Goal: Transaction & Acquisition: Purchase product/service

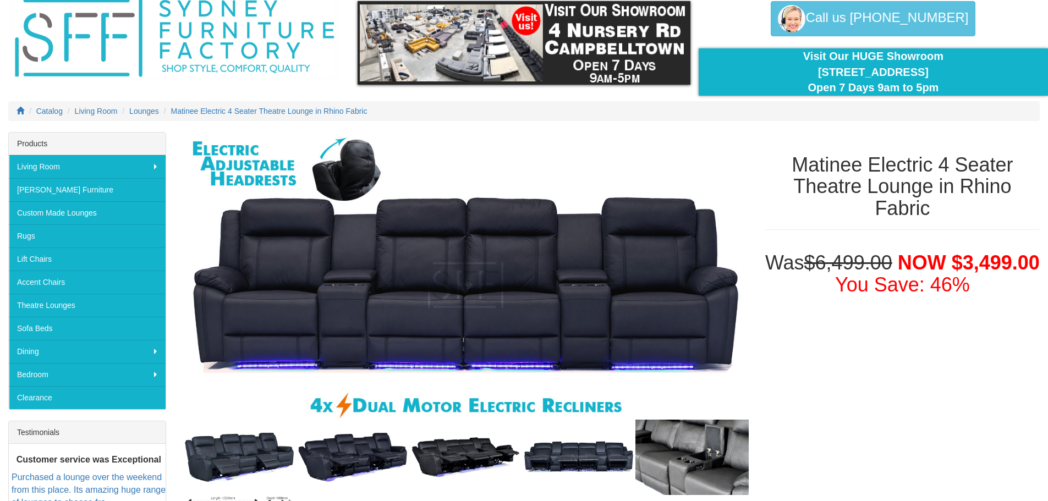
scroll to position [165, 0]
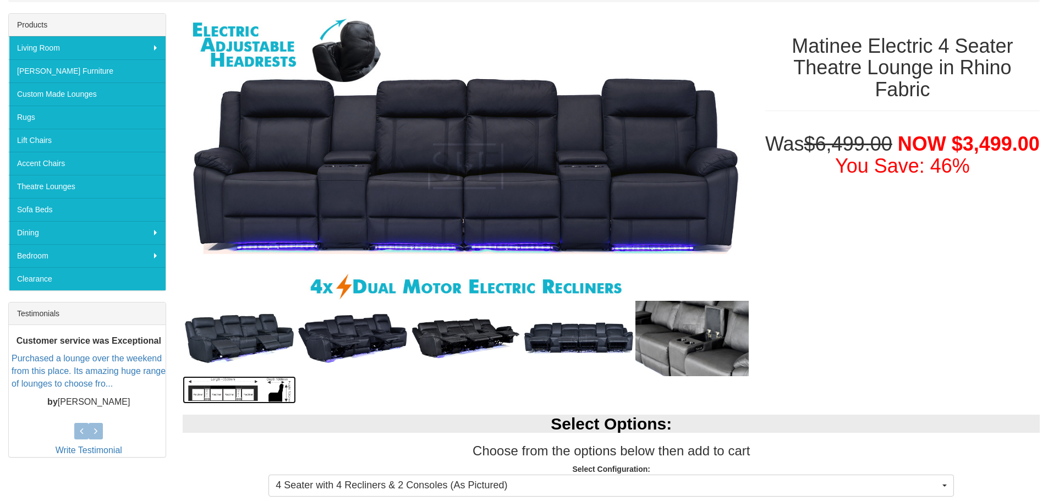
click at [204, 390] on img at bounding box center [239, 390] width 113 height 28
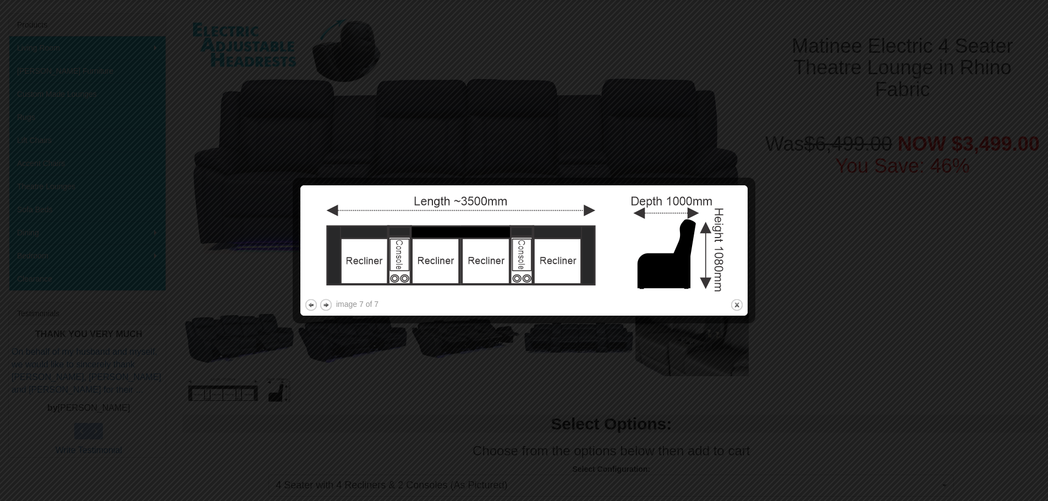
click at [205, 127] on div at bounding box center [524, 250] width 1048 height 501
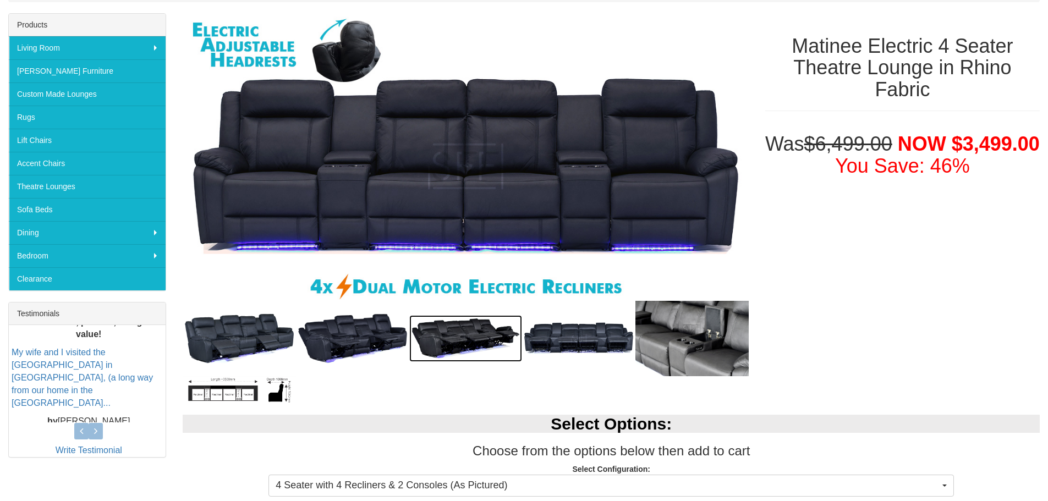
click at [446, 332] on img at bounding box center [465, 338] width 113 height 46
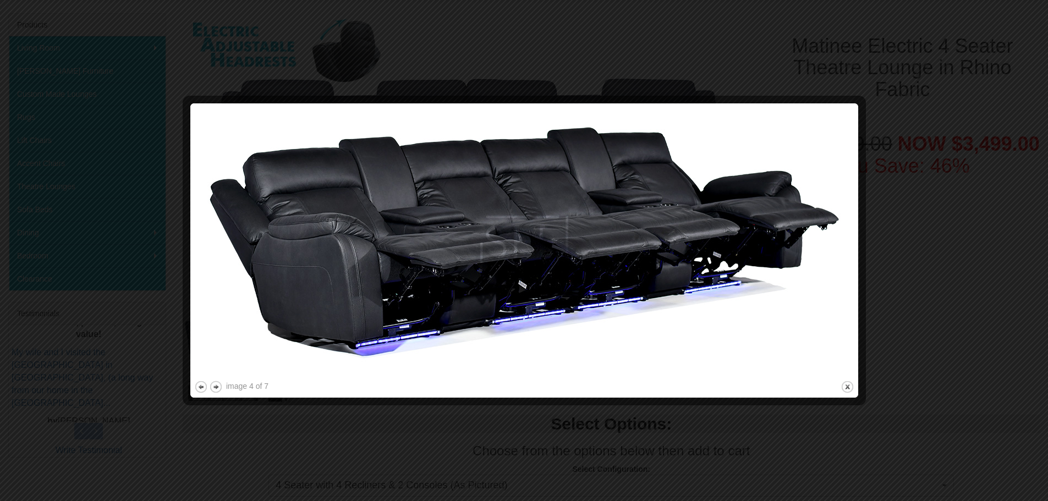
click at [651, 51] on div at bounding box center [524, 250] width 1048 height 501
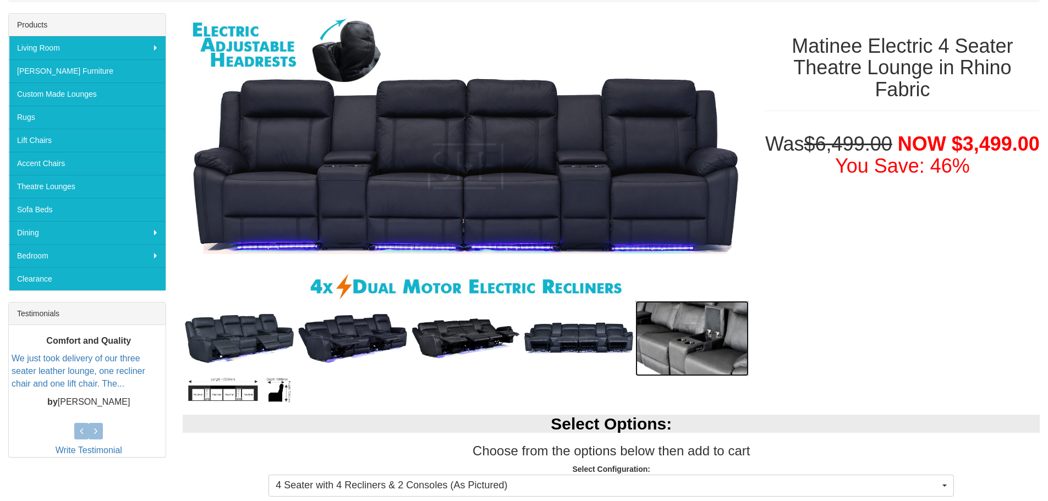
click at [666, 332] on img at bounding box center [692, 338] width 113 height 75
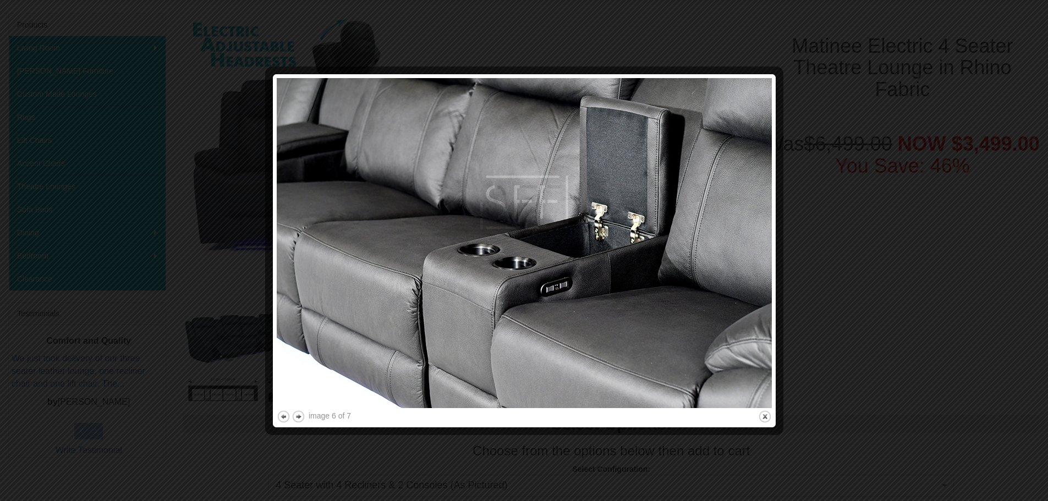
click at [824, 169] on div at bounding box center [524, 250] width 1048 height 501
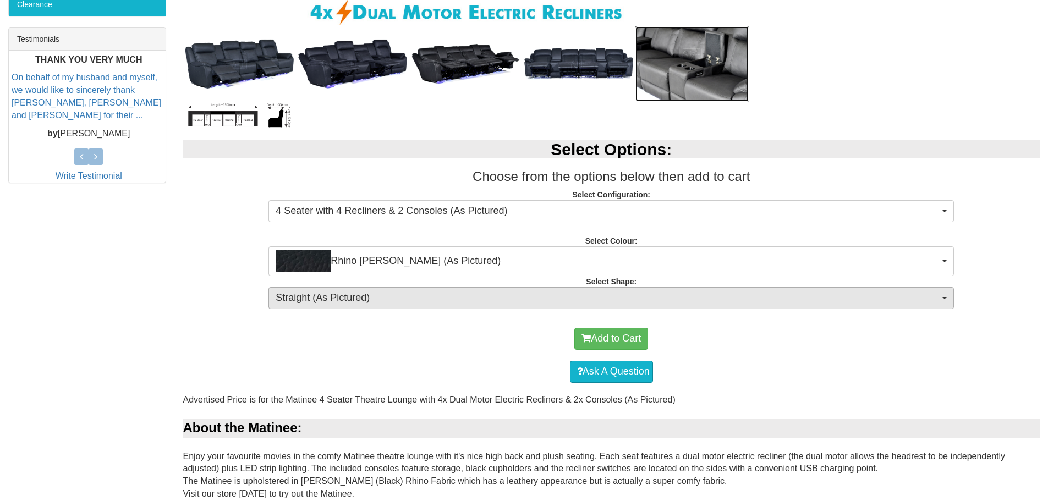
scroll to position [440, 0]
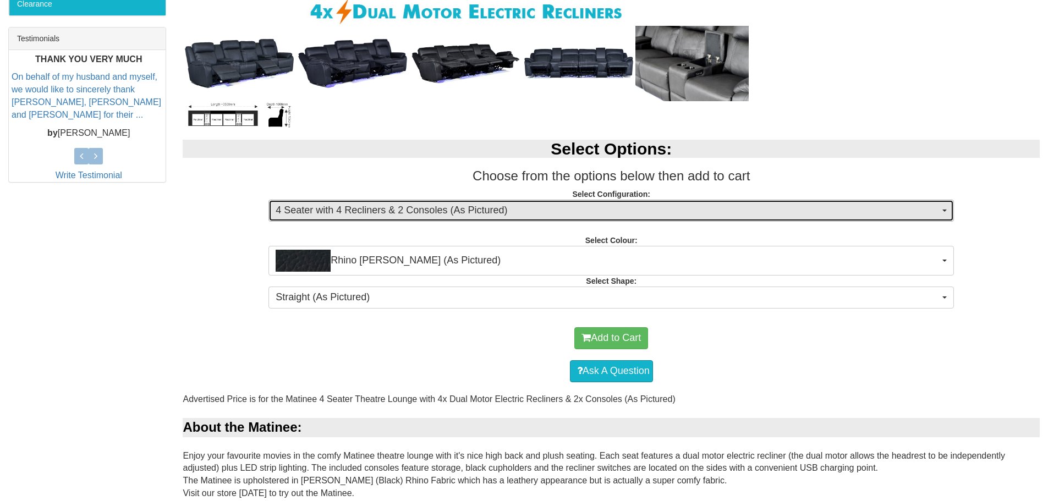
click at [445, 215] on span "4 Seater with 4 Recliners & 2 Consoles (As Pictured)" at bounding box center [608, 211] width 664 height 14
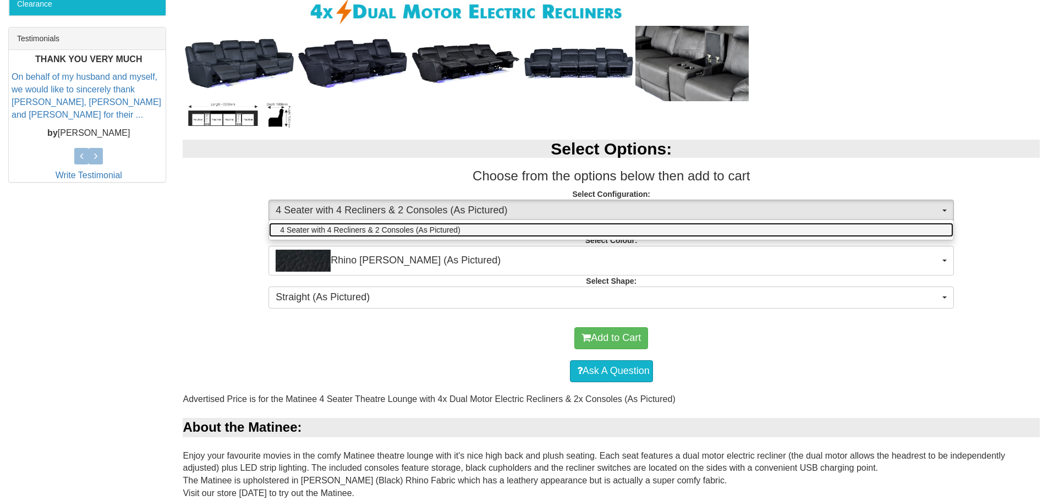
click at [439, 233] on span "4 Seater with 4 Recliners & 2 Consoles (As Pictured)" at bounding box center [370, 229] width 180 height 11
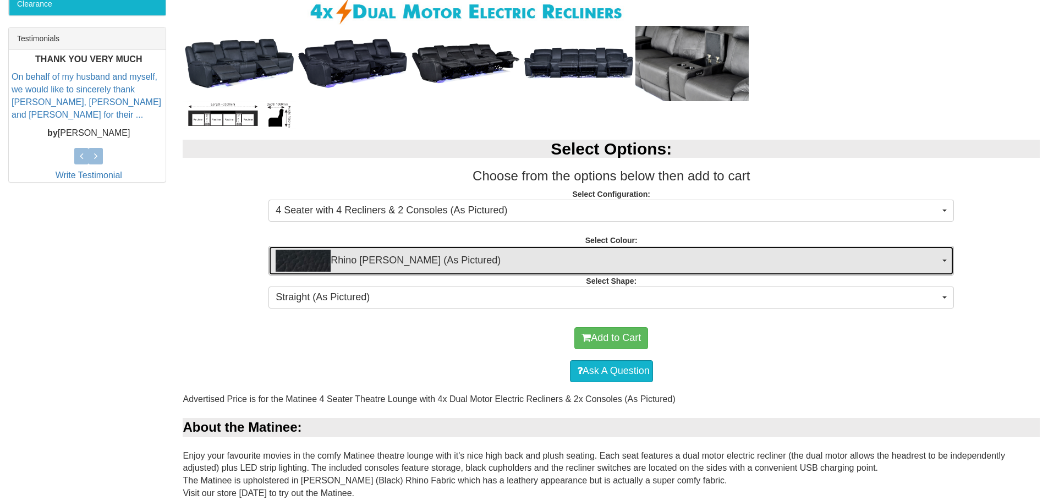
click at [430, 265] on span "Rhino [PERSON_NAME] (As Pictured)" at bounding box center [608, 261] width 664 height 22
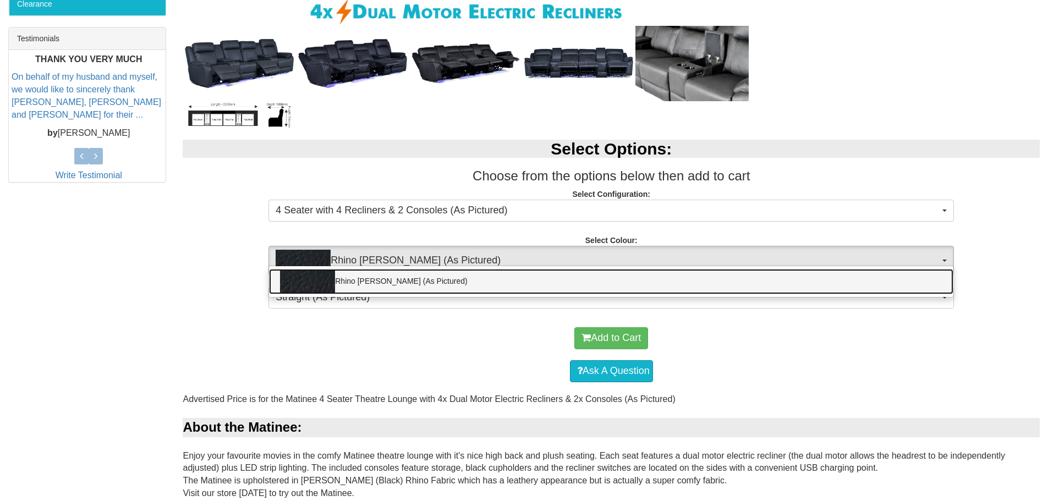
click at [423, 281] on link "Rhino [PERSON_NAME] (As Pictured)" at bounding box center [611, 281] width 684 height 25
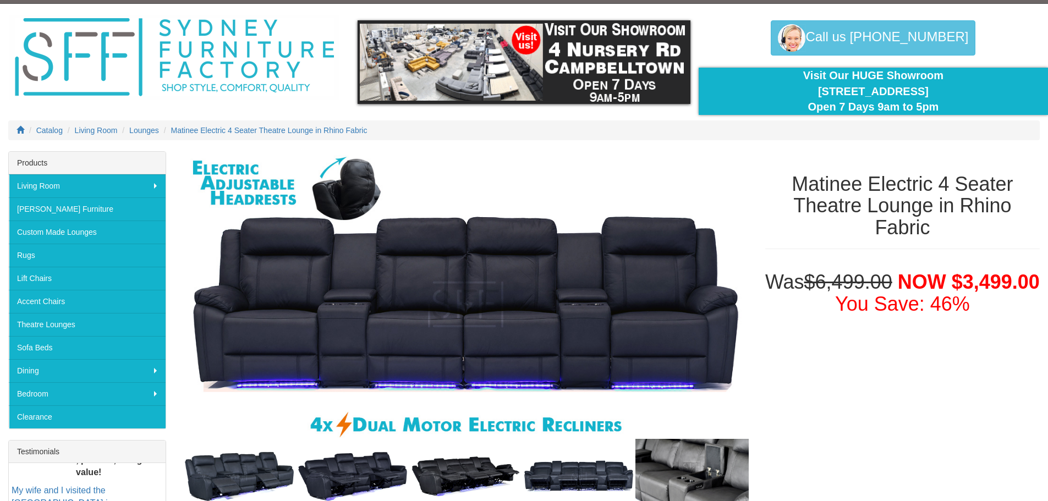
scroll to position [0, 0]
